Goal: Information Seeking & Learning: Learn about a topic

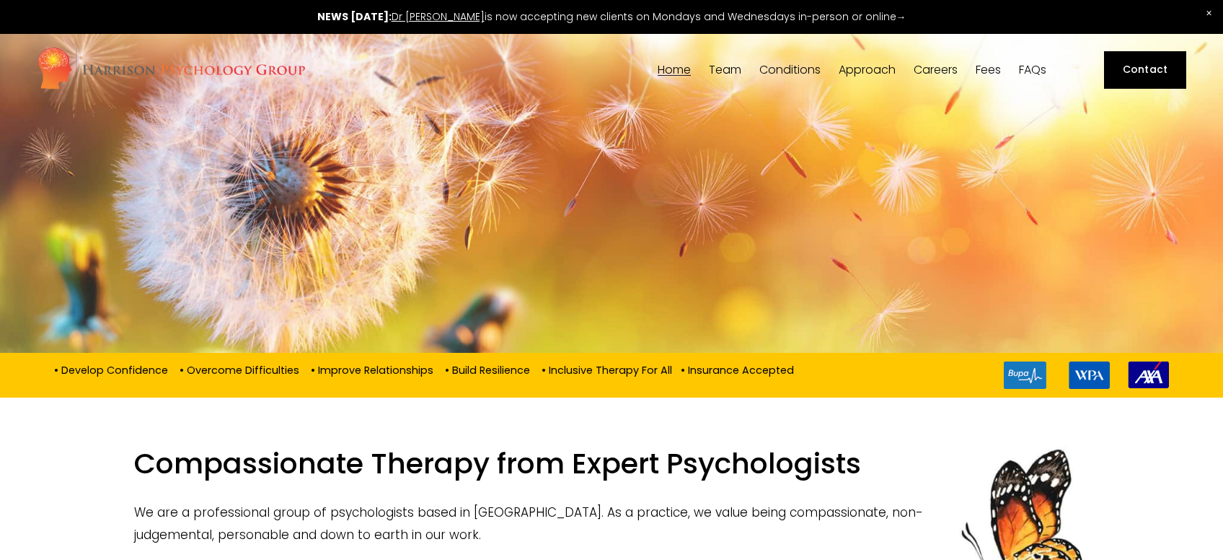
click at [1026, 67] on link "FAQs" at bounding box center [1032, 70] width 27 height 14
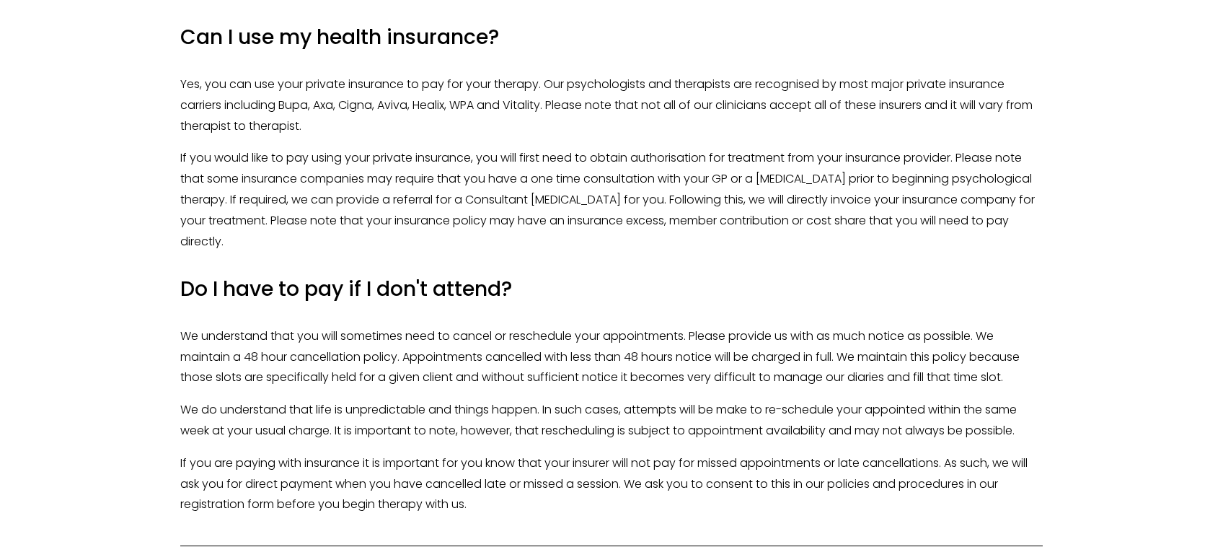
scroll to position [3441, 0]
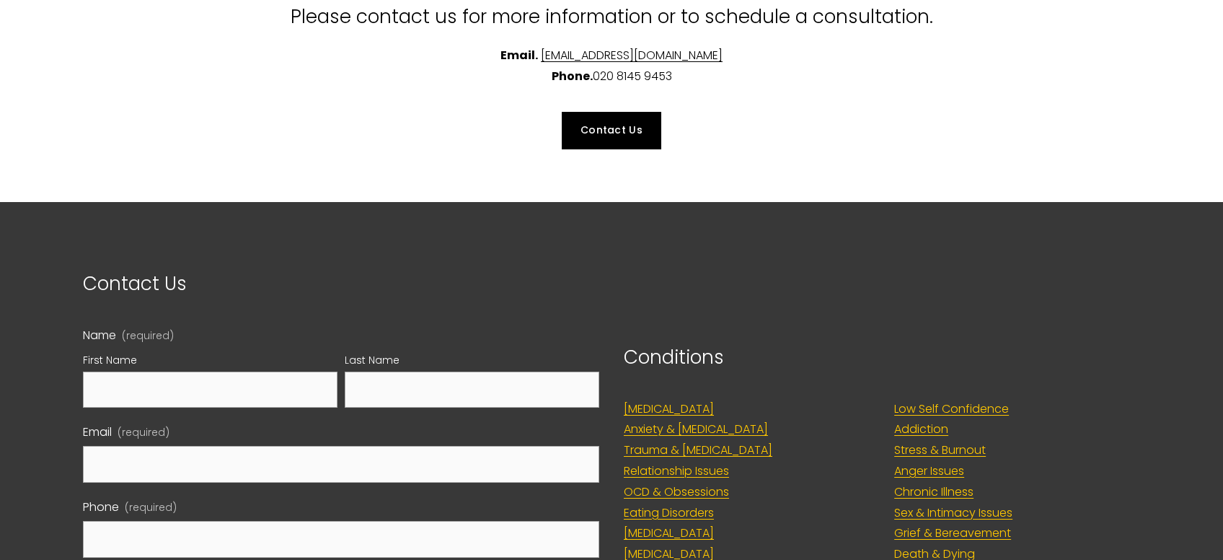
drag, startPoint x: 732, startPoint y: 422, endPoint x: 739, endPoint y: 458, distance: 36.6
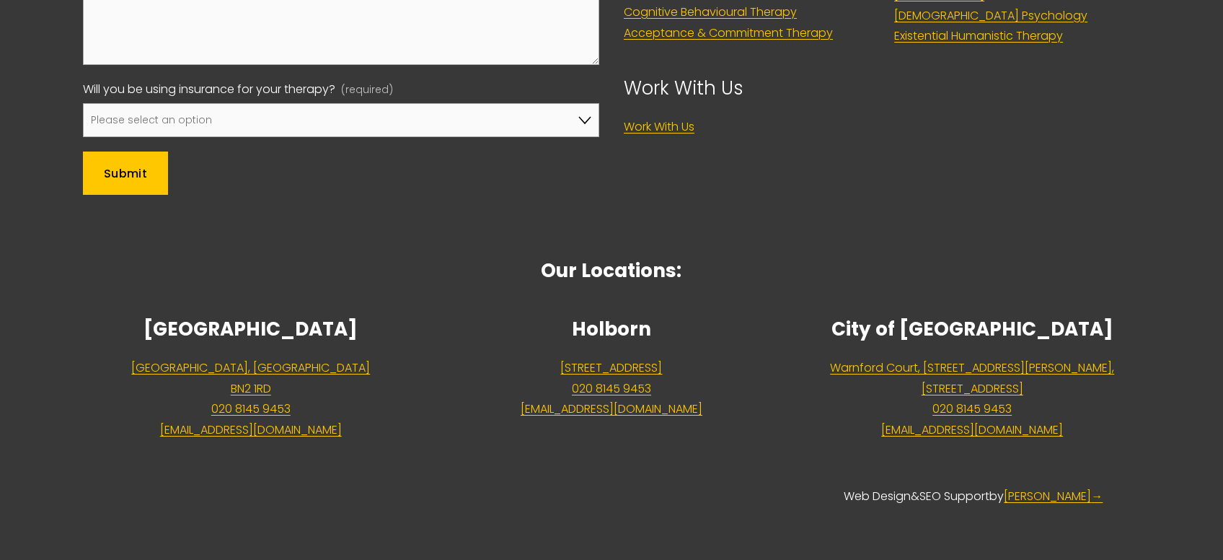
scroll to position [4407, 0]
drag, startPoint x: 721, startPoint y: 445, endPoint x: 713, endPoint y: 478, distance: 34.1
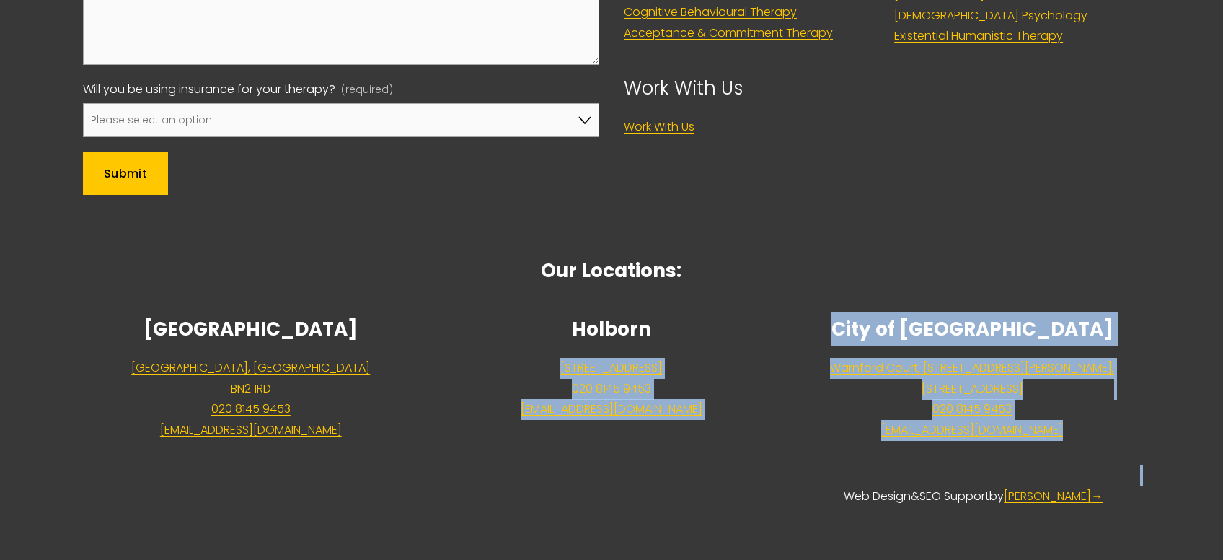
drag, startPoint x: 687, startPoint y: 335, endPoint x: 801, endPoint y: 465, distance: 173.3
click at [801, 465] on div "Our Locations: Brighton Princes Street, Brighton BN2 1RD 020 8145 9453 admin@ha…" at bounding box center [612, 363] width 1083 height 312
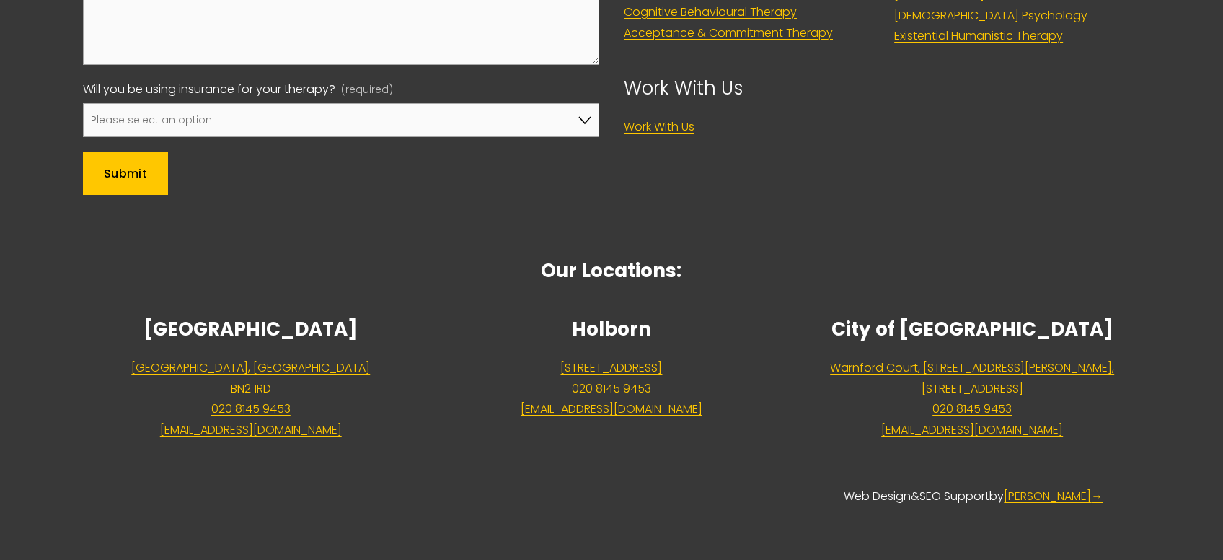
click at [798, 465] on div "Web Design & SEO Support by Ali Ashe →" at bounding box center [612, 486] width 1083 height 66
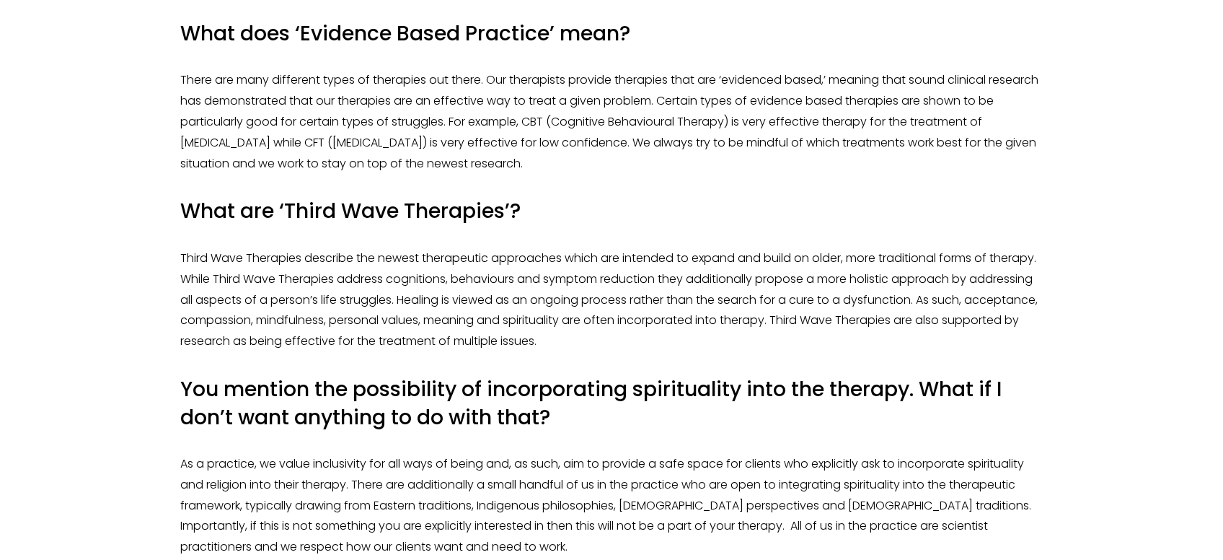
scroll to position [0, 0]
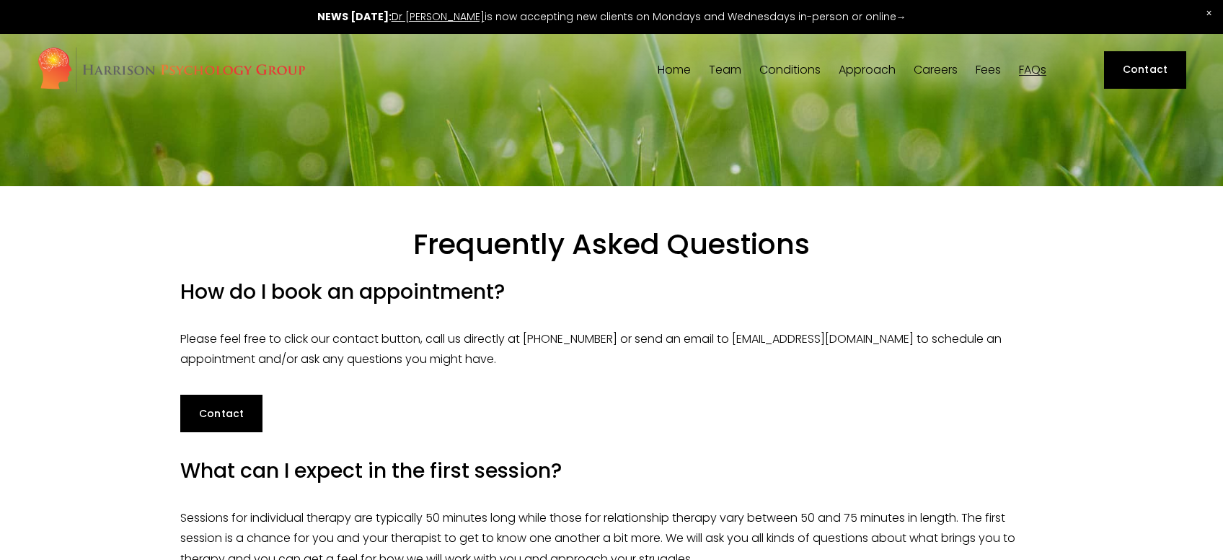
drag, startPoint x: 775, startPoint y: 505, endPoint x: 773, endPoint y: 98, distance: 406.8
click at [991, 67] on link "Fees" at bounding box center [988, 70] width 25 height 14
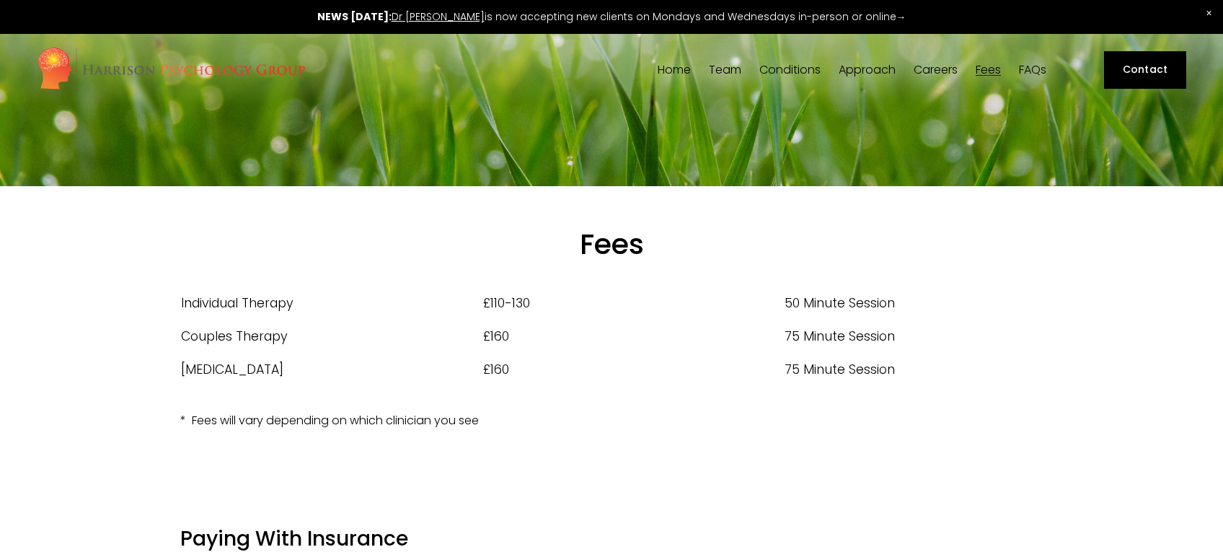
click at [668, 76] on link "Home" at bounding box center [674, 70] width 33 height 14
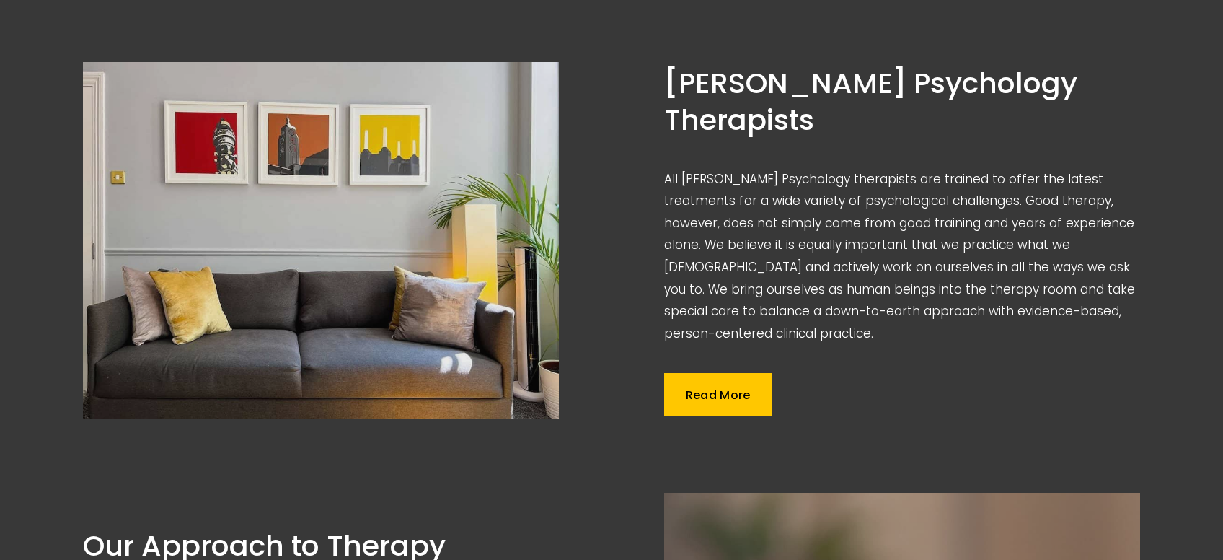
drag, startPoint x: 0, startPoint y: 0, endPoint x: 739, endPoint y: 144, distance: 752.4
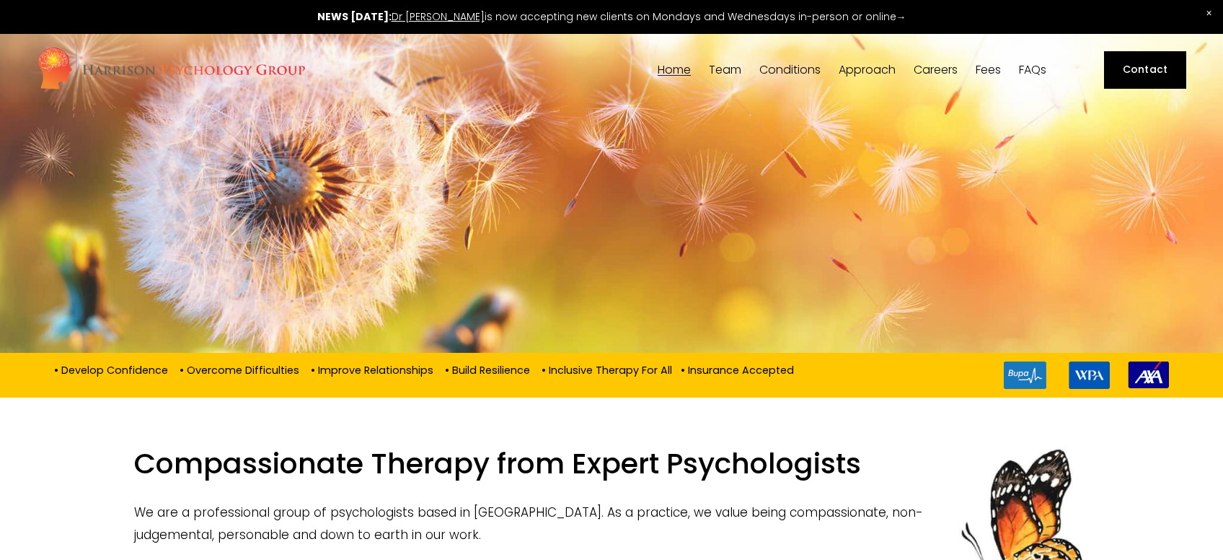
click at [0, 0] on span "Online Therapy" at bounding box center [0, 0] width 0 height 0
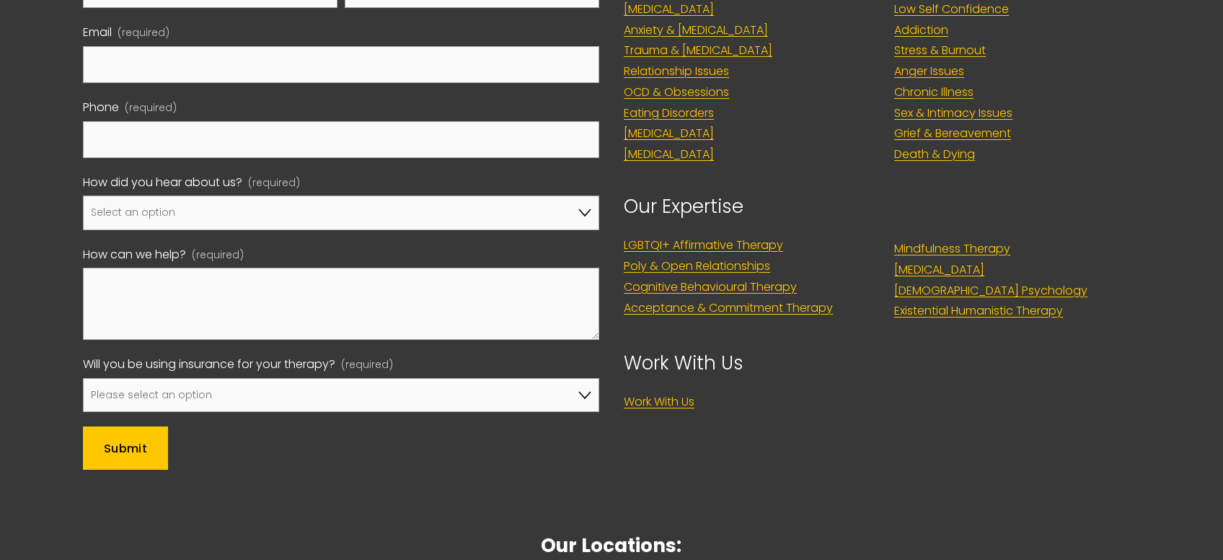
scroll to position [1835, 0]
